Goal: Find specific page/section: Find specific page/section

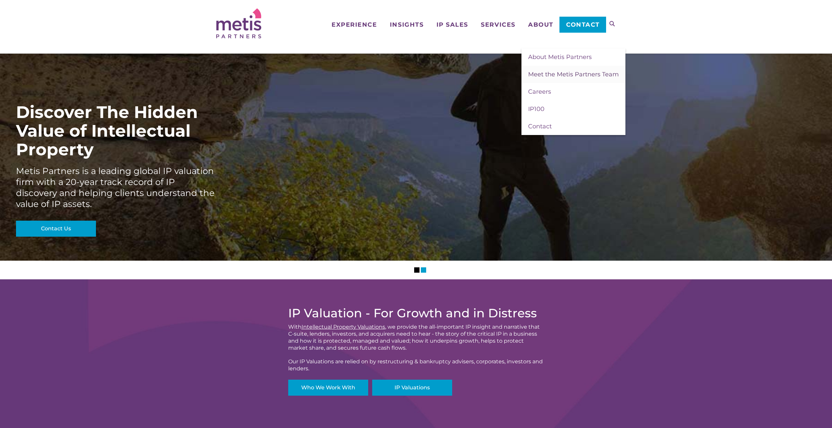
click at [549, 72] on span "Meet the Metis Partners Team" at bounding box center [573, 74] width 91 height 7
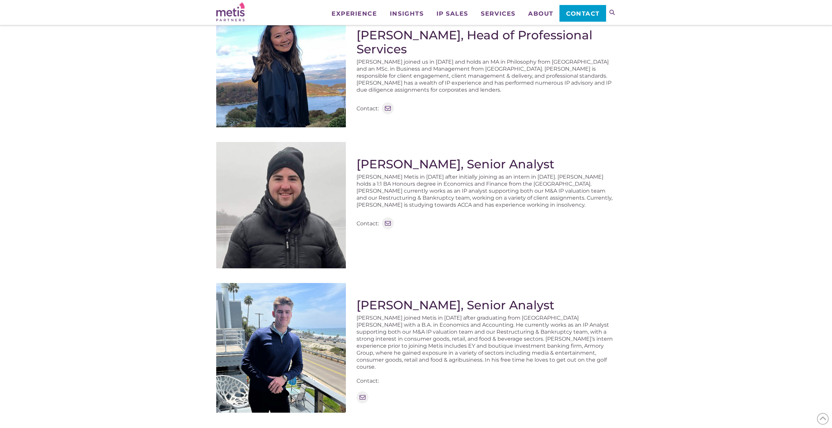
scroll to position [567, 0]
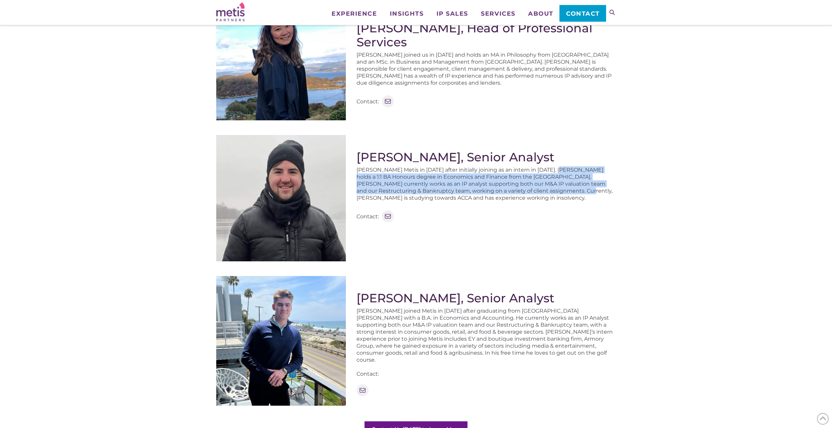
drag, startPoint x: 553, startPoint y: 177, endPoint x: 554, endPoint y: 188, distance: 10.7
click at [554, 188] on p "[PERSON_NAME] Metis in [DATE] after initially joining as an intern in [DATE]. […" at bounding box center [487, 183] width 260 height 35
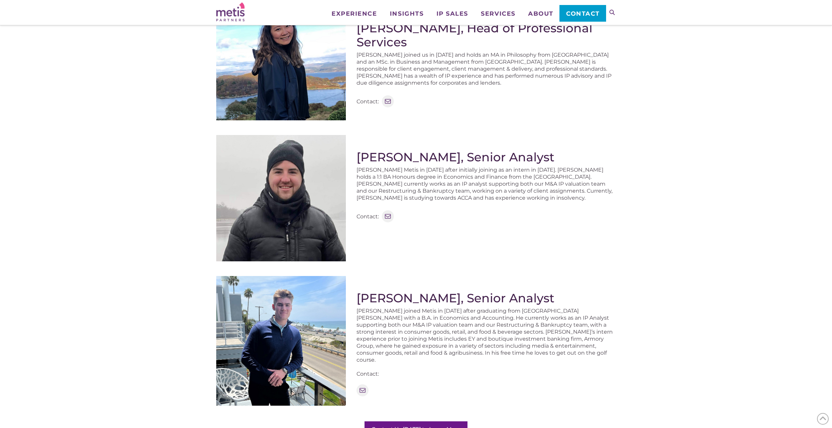
drag, startPoint x: 554, startPoint y: 188, endPoint x: 500, endPoint y: 166, distance: 58.5
click at [500, 166] on p "[PERSON_NAME] Metis in [DATE] after initially joining as an intern in [DATE]. […" at bounding box center [487, 183] width 260 height 35
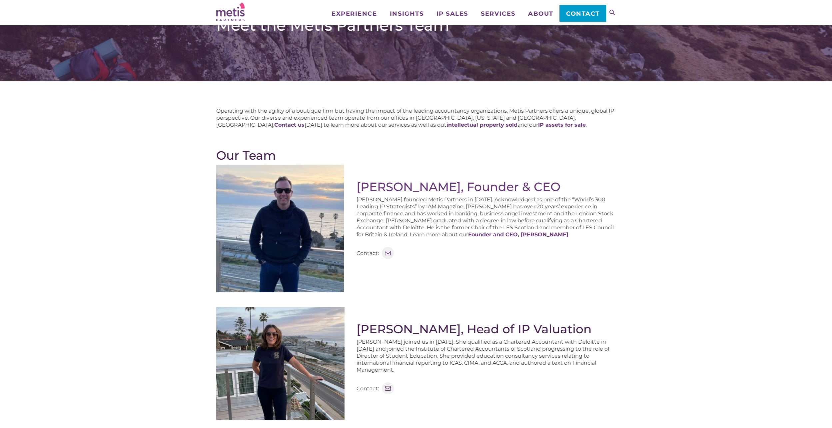
scroll to position [0, 0]
